Goal: Task Accomplishment & Management: Complete application form

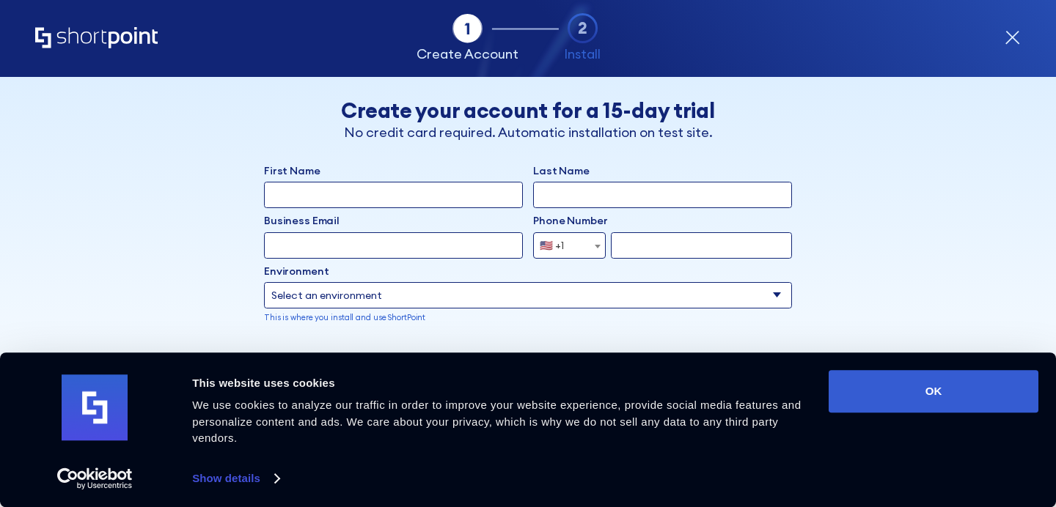
click at [275, 199] on input "First Name" at bounding box center [393, 195] width 259 height 26
type input "[PERSON_NAME] [PERSON_NAME]"
type input "Spirito"
type input "[EMAIL_ADDRESS][DOMAIN_NAME]"
select select "+39"
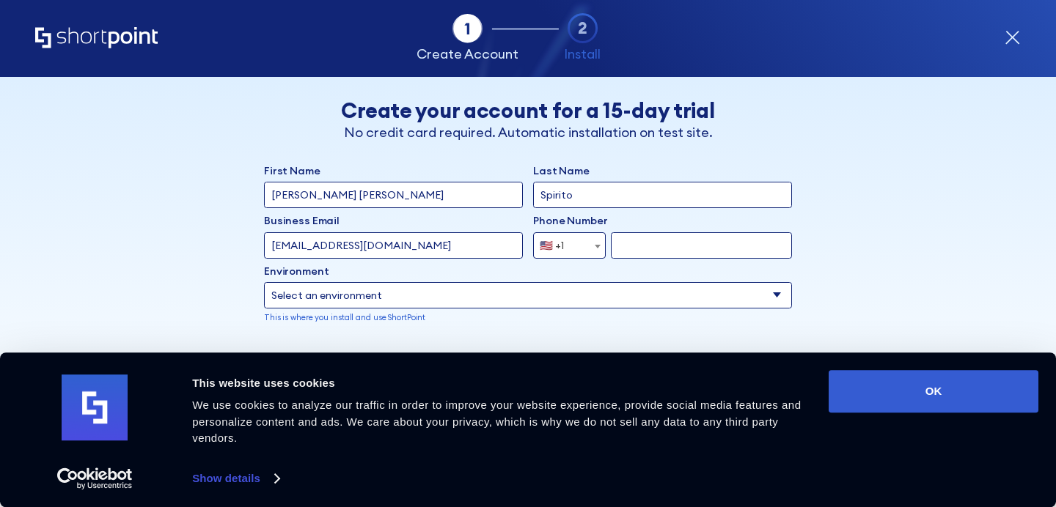
type input "3483403400"
click at [777, 293] on select "Select an environment Microsoft 365 SharePoint Online SharePoint 2019 (On-Premi…" at bounding box center [528, 295] width 528 height 26
click at [264, 282] on select "Select an environment Microsoft 365 SharePoint Online SharePoint 2019 (On-Premi…" at bounding box center [528, 295] width 528 height 26
click at [513, 301] on select "Select an environment Microsoft 365 SharePoint Online SharePoint 2019 (On-Premi…" at bounding box center [528, 295] width 528 height 26
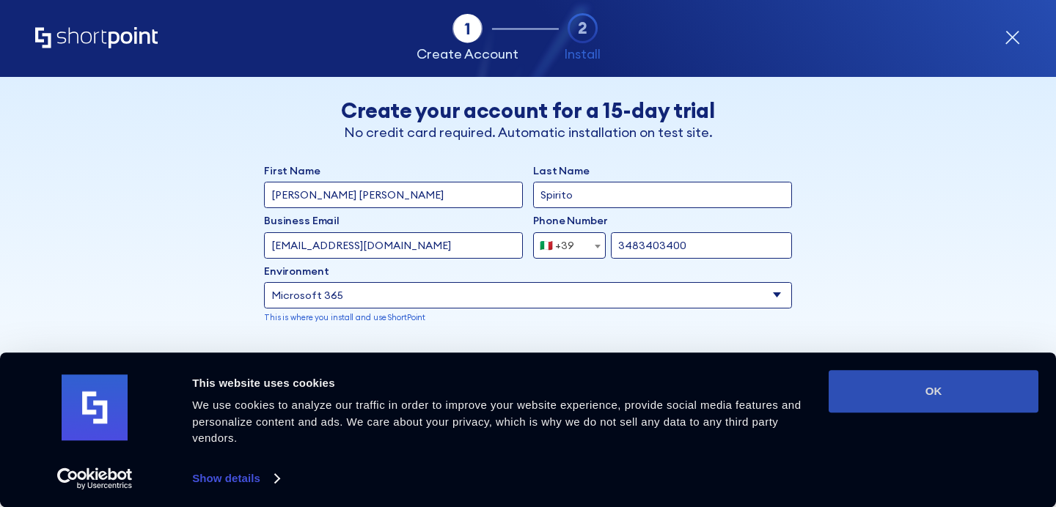
click at [915, 382] on button "OK" at bounding box center [934, 391] width 210 height 43
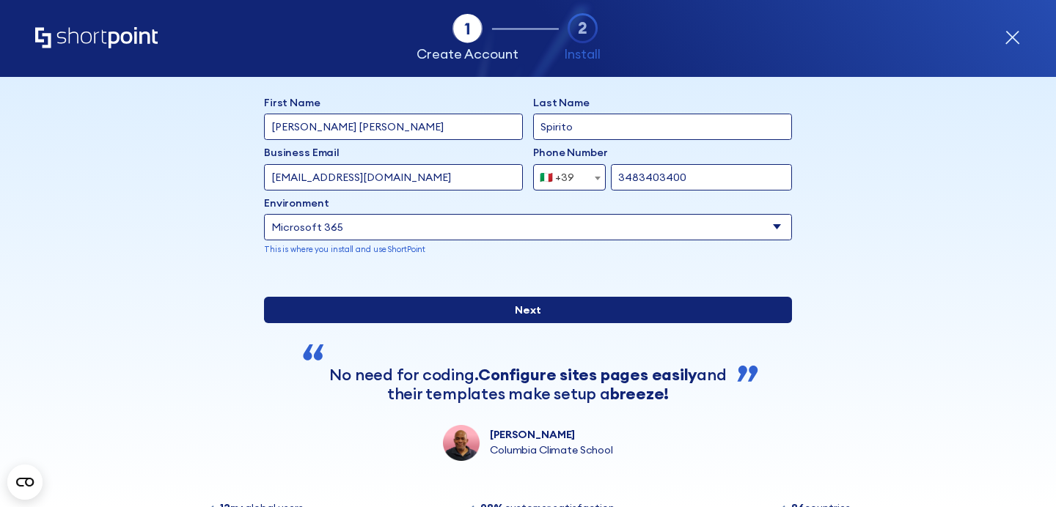
scroll to position [67, 0]
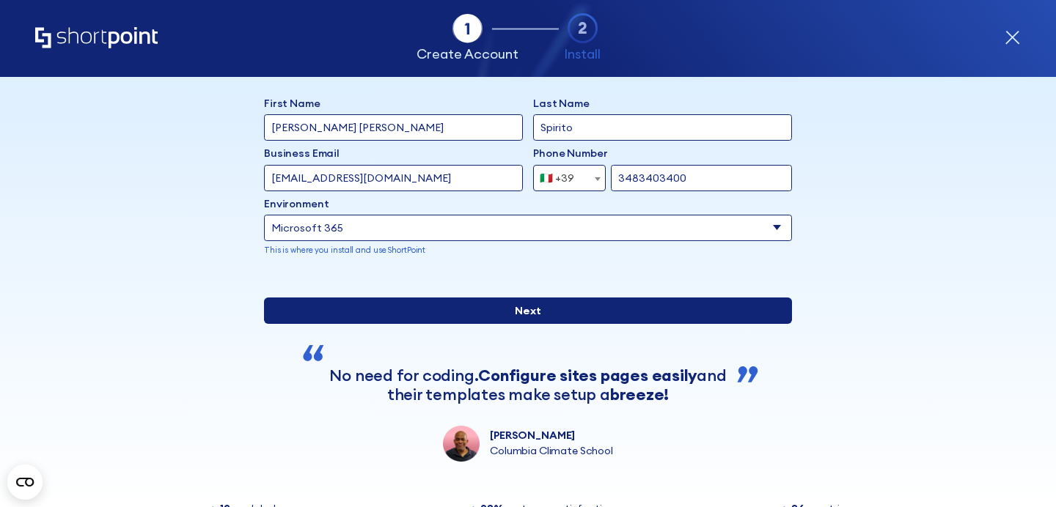
click at [633, 324] on input "Next" at bounding box center [528, 311] width 528 height 26
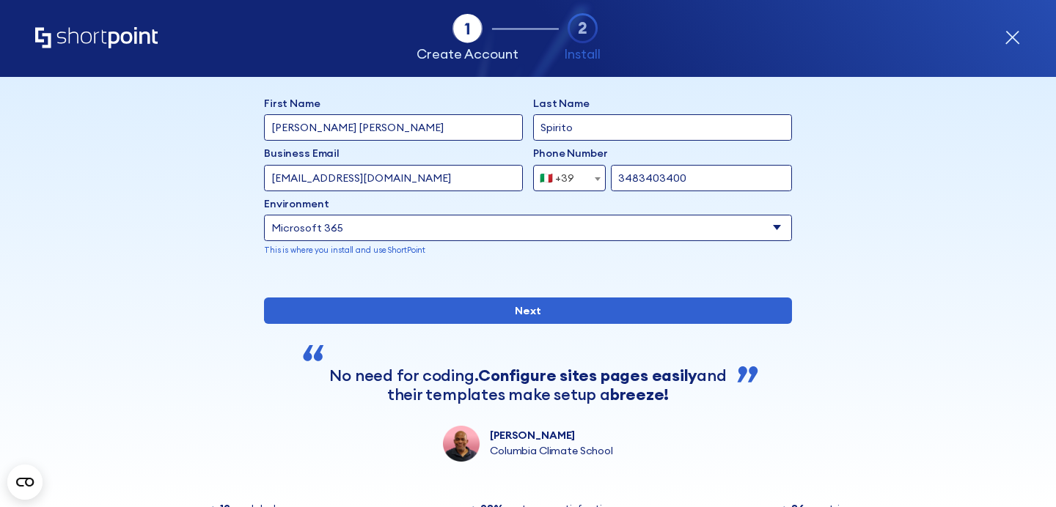
click at [594, 227] on select "Select an environment Microsoft 365 SharePoint Online SharePoint 2019 (On-Premi…" at bounding box center [528, 228] width 528 height 26
select select "SharePoint Online"
click at [264, 215] on select "Select an environment Microsoft 365 SharePoint Online SharePoint 2019 (On-Premi…" at bounding box center [528, 228] width 528 height 26
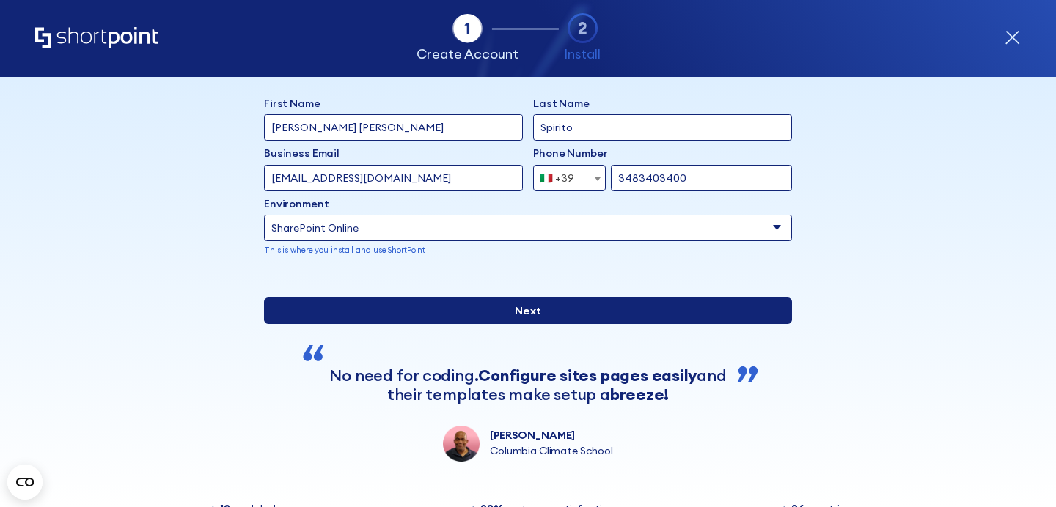
click at [457, 324] on input "Next" at bounding box center [528, 311] width 528 height 26
